Goal: Information Seeking & Learning: Learn about a topic

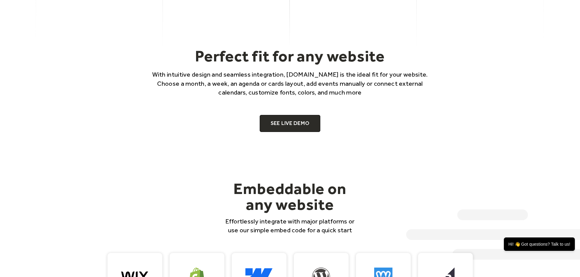
scroll to position [426, 0]
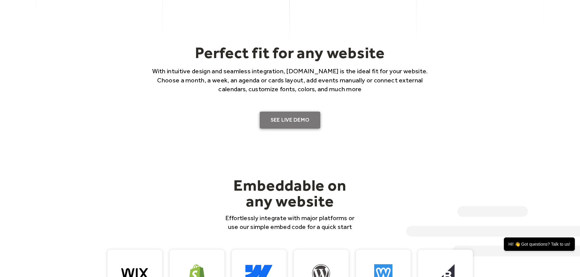
click at [297, 119] on link "SEE LIVE DEMO" at bounding box center [290, 120] width 61 height 17
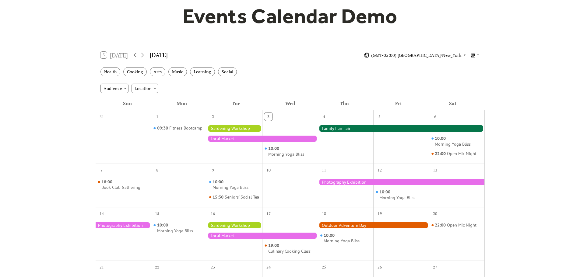
scroll to position [91, 0]
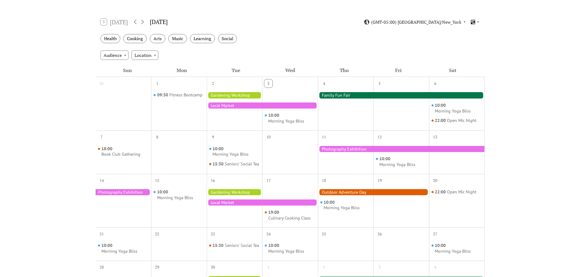
click at [229, 105] on div at bounding box center [262, 106] width 111 height 6
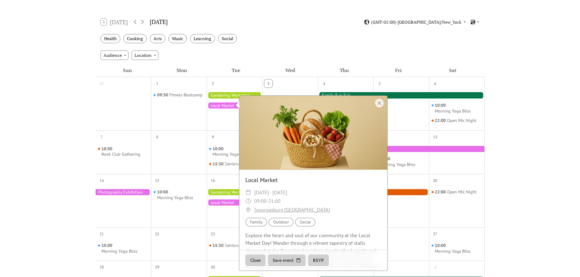
click at [232, 97] on div at bounding box center [235, 95] width 56 height 6
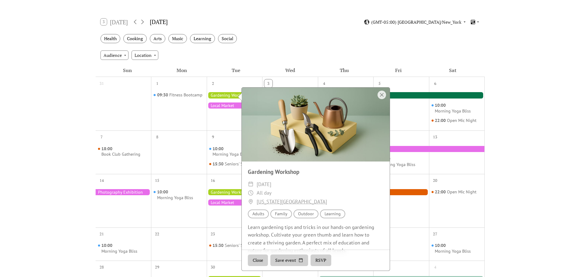
click at [446, 97] on div at bounding box center [401, 95] width 167 height 6
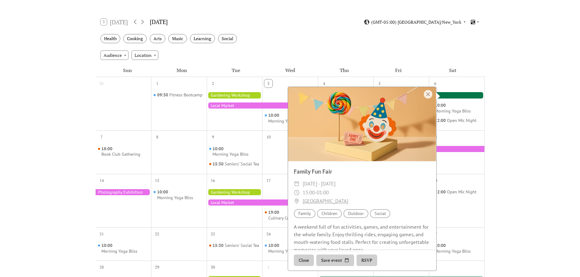
drag, startPoint x: 521, startPoint y: 87, endPoint x: 524, endPoint y: 85, distance: 3.4
click at [522, 86] on div "Events Calendar Demo Loading the Events Calendar..." at bounding box center [290, 176] width 580 height 480
